Goal: Task Accomplishment & Management: Manage account settings

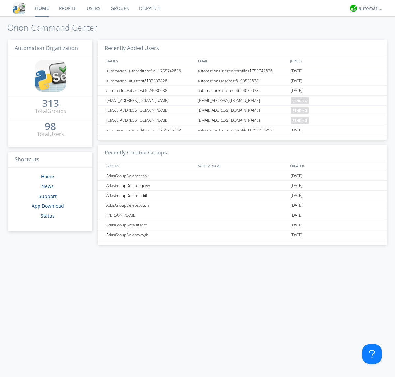
click at [93, 8] on link "Users" at bounding box center [94, 8] width 24 height 16
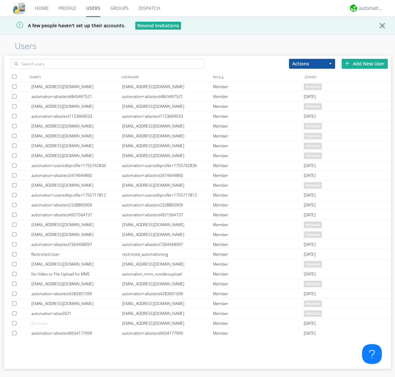
click at [364, 63] on div "Add New User" at bounding box center [364, 64] width 46 height 10
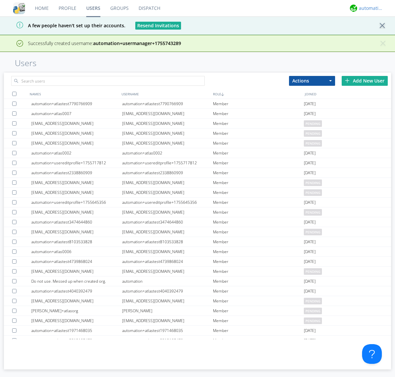
click at [369, 8] on div "automation+atlas" at bounding box center [371, 8] width 25 height 7
click at [374, 35] on div "Log Out" at bounding box center [374, 35] width 34 height 12
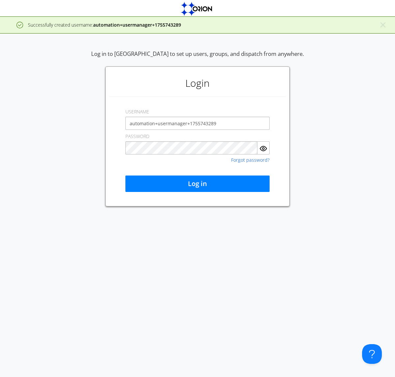
type input "automation+usermanager+1755743289"
click at [197, 184] on button "Log in" at bounding box center [197, 184] width 144 height 16
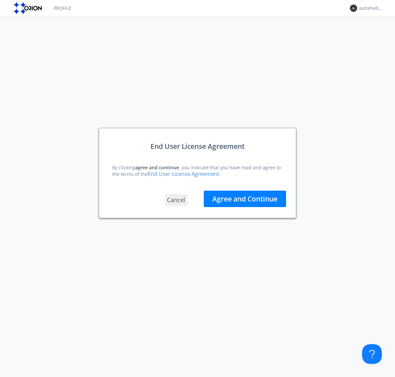
click at [245, 199] on button "Agree and Continue" at bounding box center [245, 199] width 82 height 16
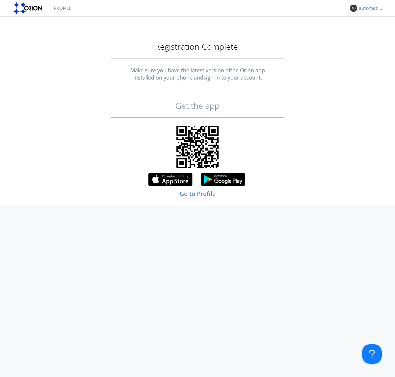
click at [369, 8] on div "automation+usermanager+1755743289" at bounding box center [371, 8] width 25 height 7
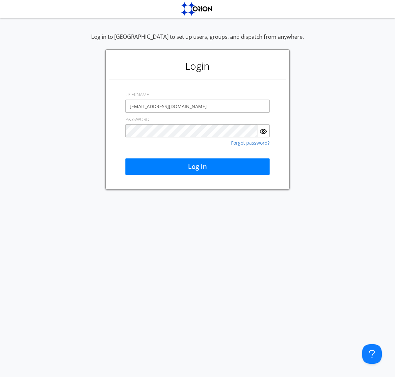
type input "[EMAIL_ADDRESS][DOMAIN_NAME]"
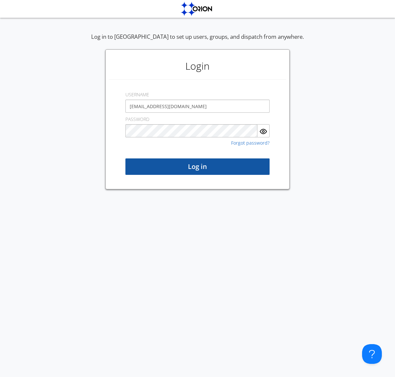
click at [197, 167] on button "Log in" at bounding box center [197, 167] width 144 height 16
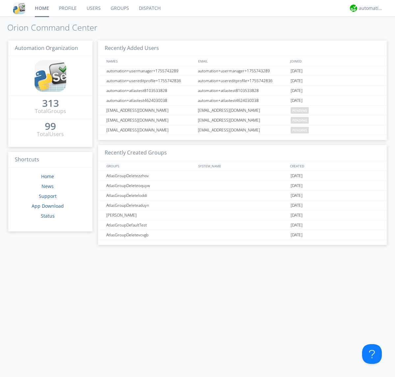
click at [93, 8] on link "Users" at bounding box center [94, 8] width 24 height 16
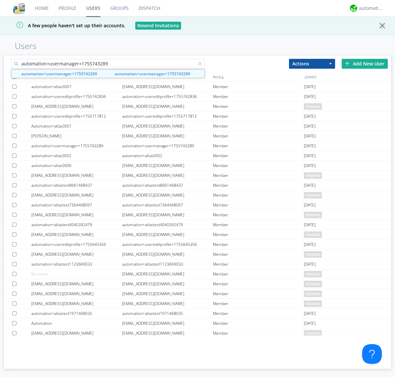
type input "automation+usermanager+1755743289"
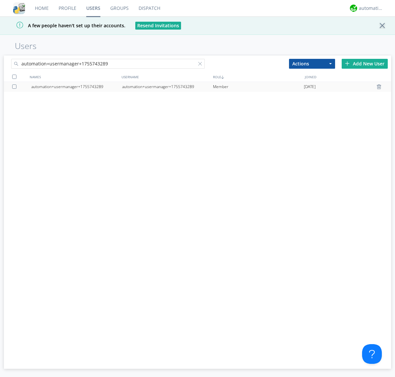
click at [167, 87] on div "automation+usermanager+1755743289" at bounding box center [167, 87] width 91 height 10
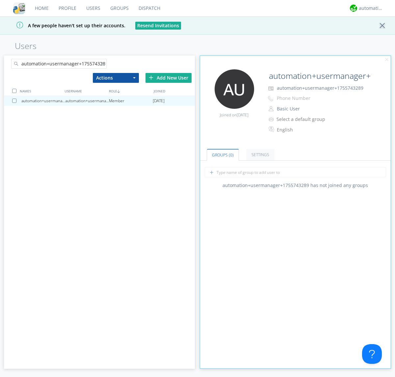
click at [307, 109] on button "Basic User" at bounding box center [307, 108] width 66 height 9
click at [0, 0] on link "Manager" at bounding box center [0, 0] width 0 height 0
click at [369, 8] on div "automation+atlas" at bounding box center [371, 8] width 25 height 7
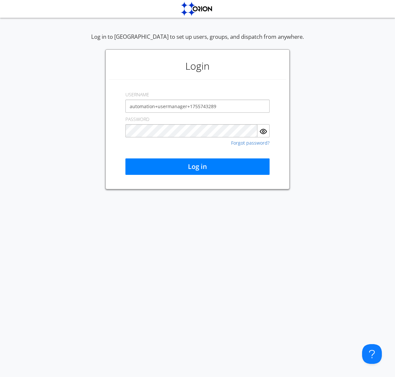
type input "automation+usermanager+1755743289"
click at [197, 167] on button "Log in" at bounding box center [197, 167] width 144 height 16
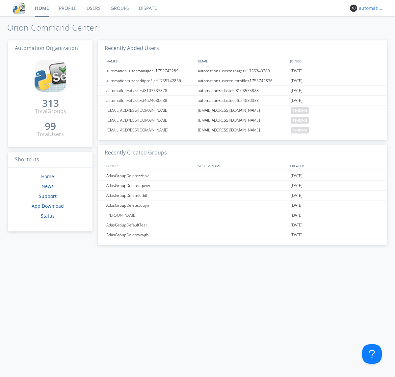
click at [369, 8] on div "automation+usermanager+1755743289" at bounding box center [371, 8] width 25 height 7
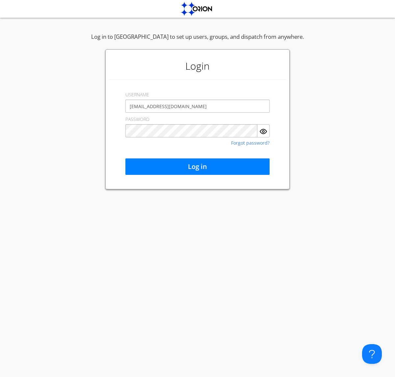
type input "[EMAIL_ADDRESS][DOMAIN_NAME]"
click at [197, 167] on button "Log in" at bounding box center [197, 167] width 144 height 16
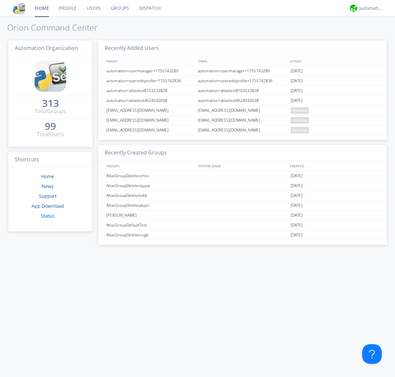
click at [93, 8] on link "Users" at bounding box center [94, 8] width 24 height 16
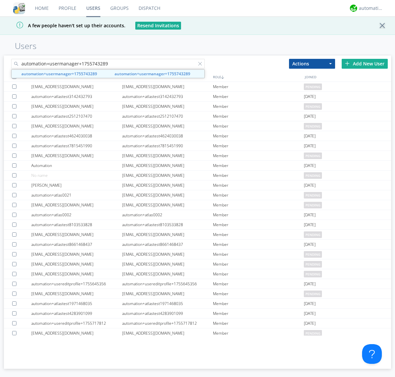
type input "automation+usermanager+1755743289"
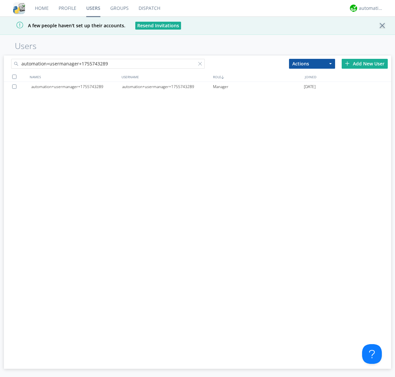
click at [15, 87] on div at bounding box center [15, 87] width 7 height 4
click at [312, 63] on button "Actions" at bounding box center [312, 64] width 46 height 10
click at [0, 0] on link "Delete User" at bounding box center [0, 0] width 0 height 0
